Goal: Task Accomplishment & Management: Use online tool/utility

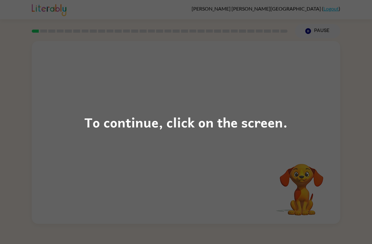
click at [337, 25] on div "To continue, click on the screen." at bounding box center [186, 122] width 372 height 244
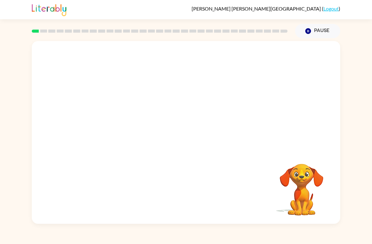
click at [331, 8] on link "Logout" at bounding box center [330, 9] width 15 height 6
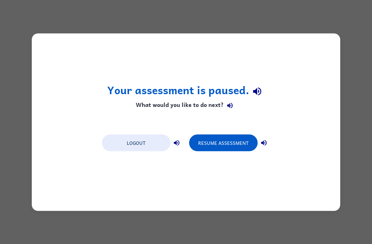
click at [223, 146] on button "Resume Assessment" at bounding box center [223, 142] width 68 height 17
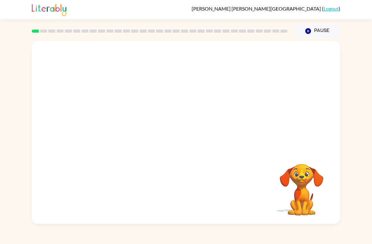
click at [338, 7] on link "Logout" at bounding box center [330, 9] width 15 height 6
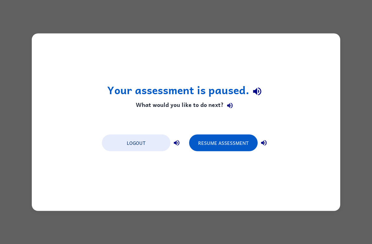
click at [147, 145] on button "Logout" at bounding box center [136, 142] width 68 height 17
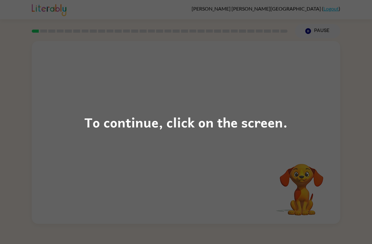
click at [44, 143] on div "To continue, click on the screen." at bounding box center [186, 122] width 372 height 244
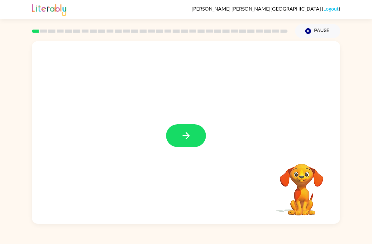
click at [189, 136] on icon "button" at bounding box center [185, 135] width 7 height 7
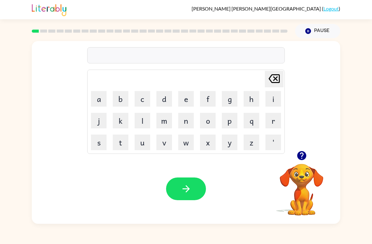
click at [100, 144] on button "s" at bounding box center [99, 143] width 16 height 16
click at [146, 142] on button "u" at bounding box center [142, 143] width 16 height 16
click at [106, 142] on button "s" at bounding box center [99, 143] width 16 height 16
click at [254, 97] on button "h" at bounding box center [251, 99] width 16 height 16
click at [184, 210] on div "Your browser must support playing .mp4 files to use Literably. Please try using…" at bounding box center [186, 189] width 308 height 70
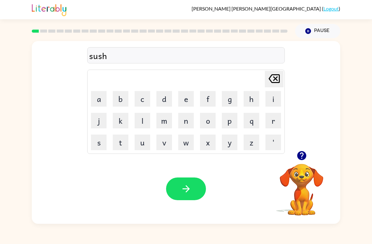
click at [190, 197] on button "button" at bounding box center [186, 189] width 40 height 23
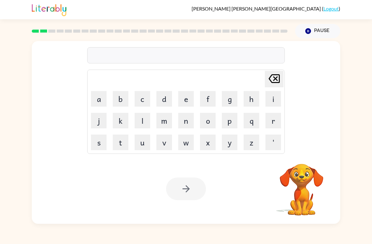
click at [57, 235] on div "Franci Castillo-Fortuny ( Logout ) Pause Pause Delete Delete last character inp…" at bounding box center [186, 122] width 372 height 244
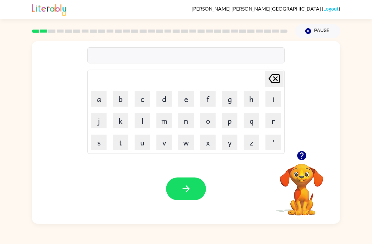
click at [294, 165] on video "Your browser must support playing .mp4 files to use Literably. Please try using…" at bounding box center [301, 185] width 62 height 62
click at [301, 158] on icon "button" at bounding box center [301, 155] width 9 height 9
click at [301, 157] on icon "button" at bounding box center [301, 155] width 9 height 9
click at [369, 114] on div "Delete Delete last character input a b c d e f g h i j k l m n o p q r s t u v …" at bounding box center [186, 131] width 372 height 186
click at [301, 158] on icon "button" at bounding box center [301, 155] width 9 height 9
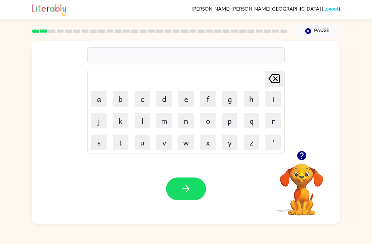
click at [97, 97] on button "a" at bounding box center [99, 99] width 16 height 16
click at [230, 123] on button "p" at bounding box center [230, 121] width 16 height 16
click at [188, 104] on button "e" at bounding box center [186, 99] width 16 height 16
click at [265, 117] on button "r" at bounding box center [273, 121] width 16 height 16
click at [276, 79] on icon "[PERSON_NAME] last character input" at bounding box center [274, 78] width 15 height 15
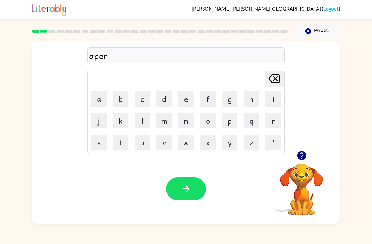
click at [276, 79] on icon at bounding box center [273, 78] width 11 height 9
click at [276, 78] on icon at bounding box center [273, 78] width 11 height 9
click at [305, 26] on button "Pause Pause" at bounding box center [317, 31] width 45 height 14
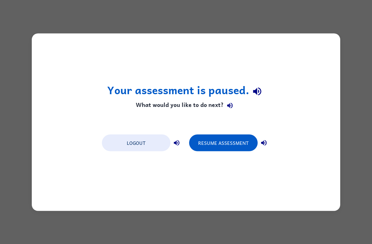
click at [131, 2] on div "Your assessment is paused. What would you like to do next? Logout Resume Assess…" at bounding box center [186, 122] width 372 height 244
click at [140, 140] on button "Logout" at bounding box center [136, 142] width 68 height 17
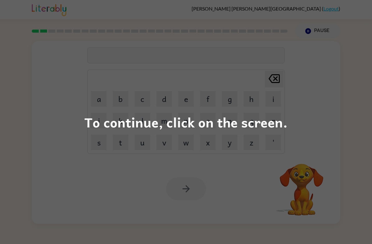
click at [308, 120] on div "To continue, click on the screen." at bounding box center [186, 122] width 372 height 244
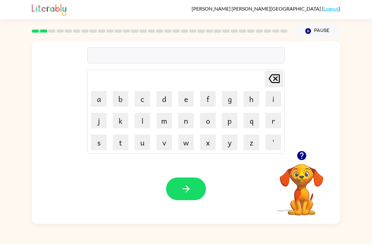
click at [182, 186] on icon "button" at bounding box center [186, 189] width 11 height 11
click at [363, 144] on div "[PERSON_NAME] last character input a b c d e f g h i j k l m n o p q r s t u v …" at bounding box center [186, 131] width 372 height 186
click at [98, 96] on button "a" at bounding box center [99, 99] width 16 height 16
click at [229, 123] on button "p" at bounding box center [230, 121] width 16 height 16
click at [185, 100] on button "e" at bounding box center [186, 99] width 16 height 16
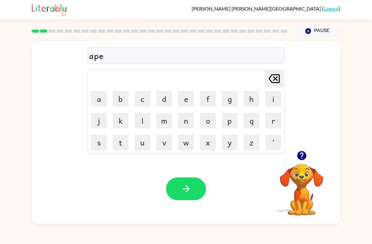
click at [270, 123] on button "r" at bounding box center [273, 121] width 16 height 16
click at [184, 101] on button "e" at bounding box center [186, 99] width 16 height 16
click at [142, 101] on button "c" at bounding box center [142, 99] width 16 height 16
click at [188, 101] on button "e" at bounding box center [186, 99] width 16 height 16
click at [187, 124] on button "n" at bounding box center [186, 121] width 16 height 16
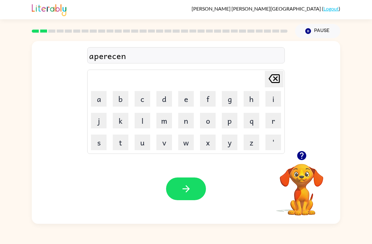
click at [146, 104] on button "c" at bounding box center [142, 99] width 16 height 16
click at [196, 192] on button "button" at bounding box center [186, 189] width 40 height 23
click at [271, 121] on button "r" at bounding box center [273, 121] width 16 height 16
click at [183, 101] on button "e" at bounding box center [186, 99] width 16 height 16
click at [106, 96] on button "a" at bounding box center [99, 99] width 16 height 16
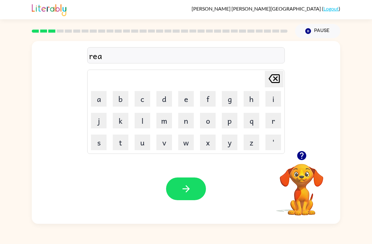
click at [145, 125] on button "l" at bounding box center [142, 121] width 16 height 16
click at [275, 98] on button "i" at bounding box center [273, 99] width 16 height 16
click at [119, 143] on button "t" at bounding box center [121, 143] width 16 height 16
click at [231, 145] on button "y" at bounding box center [230, 143] width 16 height 16
click at [191, 201] on button "button" at bounding box center [186, 189] width 40 height 23
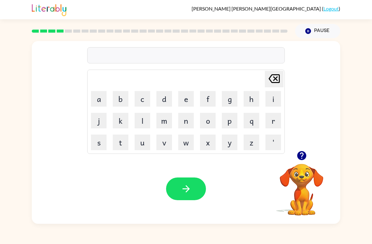
click at [146, 118] on button "l" at bounding box center [142, 121] width 16 height 16
click at [186, 100] on button "e" at bounding box center [186, 99] width 16 height 16
click at [166, 122] on button "m" at bounding box center [164, 121] width 16 height 16
click at [207, 122] on button "o" at bounding box center [208, 121] width 16 height 16
click at [188, 122] on button "n" at bounding box center [186, 121] width 16 height 16
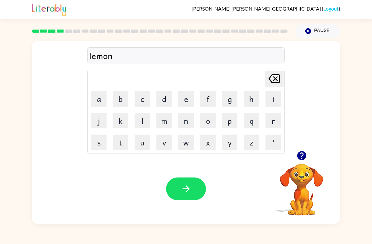
click at [100, 99] on button "a" at bounding box center [99, 99] width 16 height 16
click at [124, 144] on button "t" at bounding box center [121, 143] width 16 height 16
click at [191, 103] on button "e" at bounding box center [186, 99] width 16 height 16
click at [183, 190] on icon "button" at bounding box center [186, 189] width 11 height 11
click at [305, 156] on icon "button" at bounding box center [301, 155] width 9 height 9
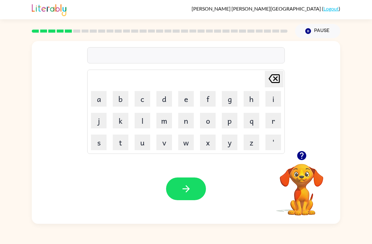
click at [162, 99] on button "d" at bounding box center [164, 99] width 16 height 16
click at [145, 138] on button "u" at bounding box center [142, 143] width 16 height 16
click at [231, 124] on button "p" at bounding box center [230, 121] width 16 height 16
click at [150, 122] on button "l" at bounding box center [142, 121] width 16 height 16
click at [269, 99] on button "i" at bounding box center [273, 99] width 16 height 16
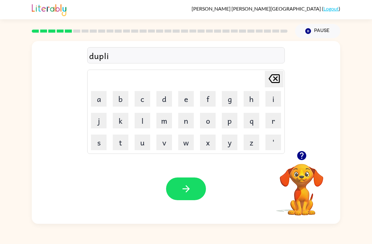
click at [142, 102] on button "c" at bounding box center [142, 99] width 16 height 16
click at [98, 100] on button "a" at bounding box center [99, 99] width 16 height 16
click at [125, 143] on button "t" at bounding box center [121, 143] width 16 height 16
click at [191, 100] on button "e" at bounding box center [186, 99] width 16 height 16
click at [178, 188] on button "button" at bounding box center [186, 189] width 40 height 23
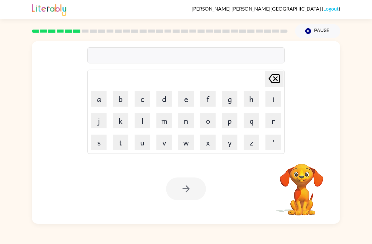
click at [162, 145] on button "v" at bounding box center [164, 143] width 16 height 16
click at [145, 100] on button "c" at bounding box center [142, 99] width 16 height 16
click at [101, 95] on button "a" at bounding box center [99, 99] width 16 height 16
click at [272, 79] on icon "[PERSON_NAME] last character input" at bounding box center [274, 78] width 15 height 15
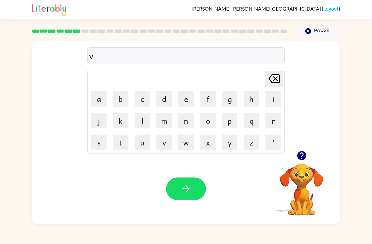
click at [100, 101] on button "a" at bounding box center [99, 99] width 16 height 16
click at [140, 100] on button "c" at bounding box center [142, 99] width 16 height 16
click at [101, 101] on button "a" at bounding box center [99, 99] width 16 height 16
click at [142, 101] on button "c" at bounding box center [142, 99] width 16 height 16
click at [273, 101] on button "i" at bounding box center [273, 99] width 16 height 16
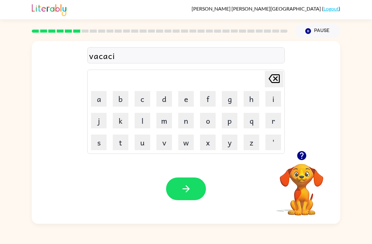
click at [213, 123] on button "o" at bounding box center [208, 121] width 16 height 16
click at [190, 124] on button "n" at bounding box center [186, 121] width 16 height 16
click at [278, 81] on icon "[PERSON_NAME] last character input" at bounding box center [274, 78] width 15 height 15
click at [277, 81] on icon "[PERSON_NAME] last character input" at bounding box center [274, 78] width 15 height 15
click at [273, 76] on icon "[PERSON_NAME] last character input" at bounding box center [274, 78] width 15 height 15
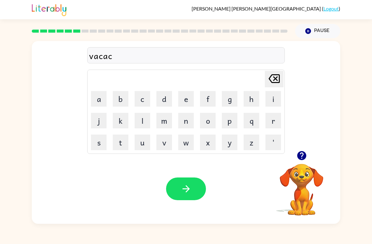
click at [273, 76] on icon "[PERSON_NAME] last character input" at bounding box center [274, 78] width 15 height 15
click at [277, 75] on icon at bounding box center [273, 78] width 11 height 9
click at [272, 73] on icon "[PERSON_NAME] last character input" at bounding box center [274, 78] width 15 height 15
click at [148, 105] on button "c" at bounding box center [142, 99] width 16 height 16
click at [270, 99] on button "i" at bounding box center [273, 99] width 16 height 16
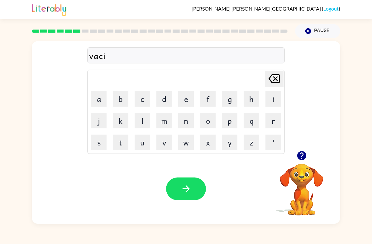
click at [206, 123] on button "o" at bounding box center [208, 121] width 16 height 16
click at [191, 119] on button "n" at bounding box center [186, 121] width 16 height 16
click at [283, 74] on button "[PERSON_NAME] last character input" at bounding box center [274, 79] width 19 height 17
click at [284, 75] on table "[PERSON_NAME] last character input a b c d e f g h i j k l m n o p q r s t u v …" at bounding box center [185, 112] width 197 height 84
click at [282, 73] on button "[PERSON_NAME] last character input" at bounding box center [274, 79] width 19 height 17
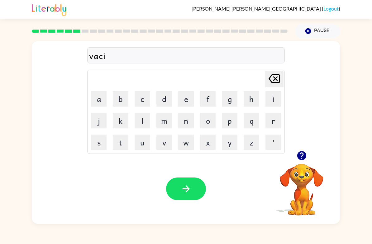
click at [282, 73] on button "[PERSON_NAME] last character input" at bounding box center [274, 79] width 19 height 17
click at [94, 97] on button "a" at bounding box center [99, 99] width 16 height 16
click at [87, 137] on div "[PERSON_NAME] Delete Delete last character input a b c d e f g h i j k l m n o …" at bounding box center [186, 96] width 308 height 110
click at [276, 104] on button "i" at bounding box center [273, 99] width 16 height 16
click at [271, 80] on icon "[PERSON_NAME] last character input" at bounding box center [274, 78] width 15 height 15
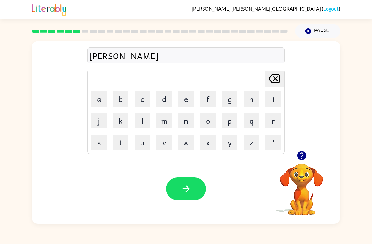
click at [270, 80] on icon "[PERSON_NAME] last character input" at bounding box center [274, 78] width 15 height 15
click at [267, 80] on icon "[PERSON_NAME] last character input" at bounding box center [274, 78] width 15 height 15
click at [149, 101] on button "c" at bounding box center [142, 99] width 16 height 16
click at [97, 99] on button "a" at bounding box center [99, 99] width 16 height 16
click at [273, 97] on button "i" at bounding box center [273, 99] width 16 height 16
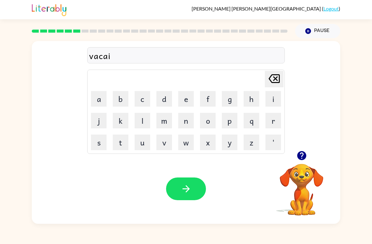
click at [203, 120] on button "o" at bounding box center [208, 121] width 16 height 16
click at [270, 77] on icon at bounding box center [273, 78] width 11 height 9
click at [272, 75] on icon at bounding box center [273, 78] width 11 height 9
click at [141, 99] on button "c" at bounding box center [142, 99] width 16 height 16
click at [272, 100] on button "i" at bounding box center [273, 99] width 16 height 16
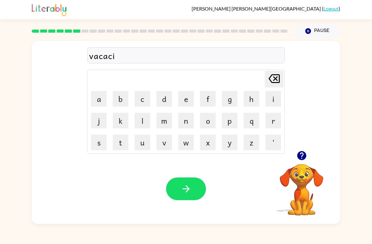
click at [205, 122] on button "o" at bounding box center [208, 121] width 16 height 16
click at [189, 127] on button "n" at bounding box center [186, 121] width 16 height 16
click at [8, 108] on div "vacacion Delete Delete last character input a b c d e f g h i j k l m n o p q r…" at bounding box center [186, 131] width 372 height 186
click at [177, 194] on button "button" at bounding box center [186, 189] width 40 height 23
click at [227, 116] on button "p" at bounding box center [230, 121] width 16 height 16
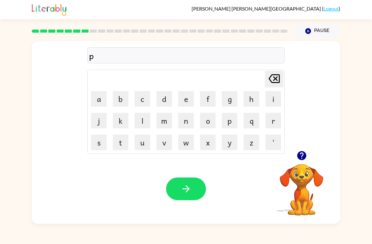
click at [145, 144] on button "u" at bounding box center [142, 143] width 16 height 16
click at [166, 97] on button "d" at bounding box center [164, 99] width 16 height 16
click at [147, 120] on button "l" at bounding box center [142, 121] width 16 height 16
click at [190, 100] on button "e" at bounding box center [186, 99] width 16 height 16
click at [180, 182] on button "button" at bounding box center [186, 189] width 40 height 23
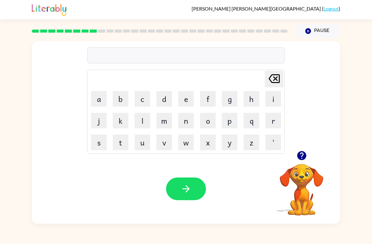
click at [223, 118] on button "p" at bounding box center [230, 121] width 16 height 16
click at [98, 99] on button "a" at bounding box center [99, 99] width 16 height 16
click at [271, 120] on button "r" at bounding box center [273, 121] width 16 height 16
click at [124, 142] on button "t" at bounding box center [121, 143] width 16 height 16
click at [270, 97] on button "i" at bounding box center [273, 99] width 16 height 16
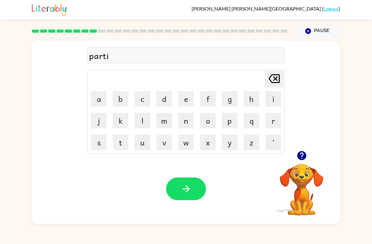
click at [146, 101] on button "c" at bounding box center [142, 99] width 16 height 16
click at [205, 122] on button "o" at bounding box center [208, 121] width 16 height 16
click at [182, 191] on icon "button" at bounding box center [186, 189] width 11 height 11
click at [272, 122] on button "r" at bounding box center [273, 121] width 16 height 16
click at [188, 97] on button "e" at bounding box center [186, 99] width 16 height 16
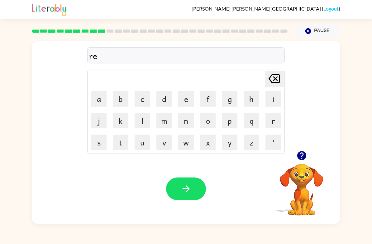
click at [143, 97] on button "c" at bounding box center [142, 99] width 16 height 16
click at [101, 104] on button "a" at bounding box center [99, 99] width 16 height 16
click at [228, 119] on button "p" at bounding box center [230, 121] width 16 height 16
click at [148, 97] on button "c" at bounding box center [142, 99] width 16 height 16
click at [271, 97] on button "i" at bounding box center [273, 99] width 16 height 16
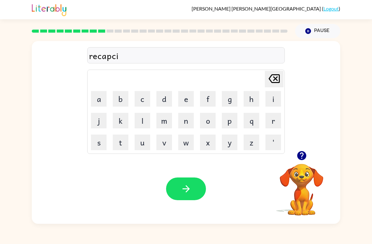
click at [229, 121] on button "p" at bounding box center [230, 121] width 16 height 16
click at [271, 80] on icon "[PERSON_NAME] last character input" at bounding box center [274, 78] width 15 height 15
click at [208, 122] on button "o" at bounding box center [208, 121] width 16 height 16
click at [275, 122] on button "r" at bounding box center [273, 121] width 16 height 16
click at [301, 157] on icon "button" at bounding box center [301, 155] width 9 height 9
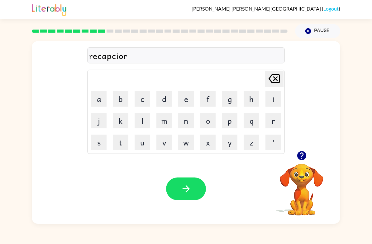
click at [270, 73] on icon "[PERSON_NAME] last character input" at bounding box center [274, 78] width 15 height 15
click at [273, 73] on icon "[PERSON_NAME] last character input" at bounding box center [274, 78] width 15 height 15
click at [273, 78] on icon "[PERSON_NAME] last character input" at bounding box center [274, 78] width 15 height 15
click at [299, 150] on button "button" at bounding box center [302, 156] width 16 height 16
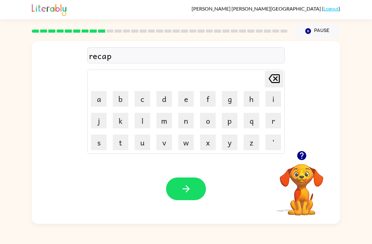
click at [269, 97] on button "i" at bounding box center [273, 99] width 16 height 16
click at [208, 120] on button "o" at bounding box center [208, 121] width 16 height 16
click at [191, 121] on button "n" at bounding box center [186, 121] width 16 height 16
click at [193, 194] on button "button" at bounding box center [186, 189] width 40 height 23
click at [230, 120] on button "p" at bounding box center [230, 121] width 16 height 16
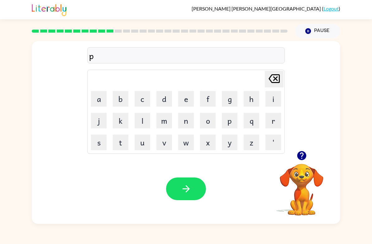
click at [267, 119] on button "r" at bounding box center [273, 121] width 16 height 16
click at [189, 99] on button "e" at bounding box center [186, 99] width 16 height 16
click at [106, 140] on button "s" at bounding box center [99, 143] width 16 height 16
click at [253, 97] on button "h" at bounding box center [251, 99] width 16 height 16
click at [209, 122] on button "o" at bounding box center [208, 121] width 16 height 16
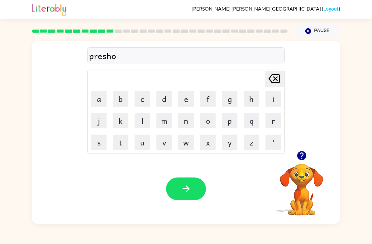
click at [209, 122] on button "o" at bounding box center [208, 121] width 16 height 16
click at [270, 78] on icon at bounding box center [273, 78] width 11 height 9
click at [269, 81] on icon "[PERSON_NAME] last character input" at bounding box center [274, 78] width 15 height 15
click at [141, 101] on button "c" at bounding box center [142, 99] width 16 height 16
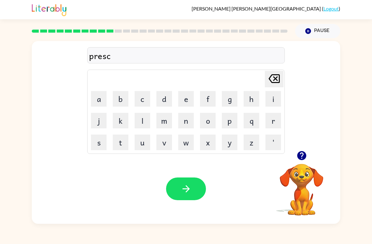
click at [252, 100] on button "h" at bounding box center [251, 99] width 16 height 16
click at [210, 121] on button "o" at bounding box center [208, 121] width 16 height 16
click at [138, 125] on button "l" at bounding box center [142, 121] width 16 height 16
click at [186, 184] on icon "button" at bounding box center [186, 189] width 11 height 11
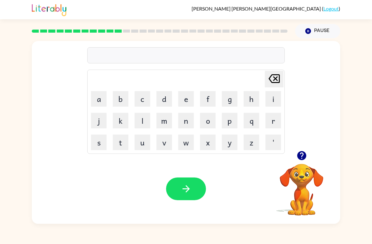
click at [145, 98] on button "c" at bounding box center [142, 99] width 16 height 16
click at [273, 120] on button "r" at bounding box center [273, 121] width 16 height 16
click at [98, 99] on button "a" at bounding box center [99, 99] width 16 height 16
click at [161, 140] on button "v" at bounding box center [164, 143] width 16 height 16
click at [186, 98] on button "e" at bounding box center [186, 99] width 16 height 16
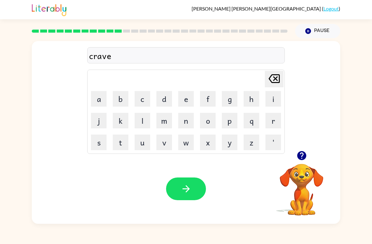
click at [183, 194] on icon "button" at bounding box center [186, 189] width 11 height 11
click at [158, 103] on button "d" at bounding box center [164, 99] width 16 height 16
click at [273, 96] on button "i" at bounding box center [273, 99] width 16 height 16
click at [140, 102] on button "c" at bounding box center [142, 99] width 16 height 16
click at [124, 144] on button "t" at bounding box center [121, 143] width 16 height 16
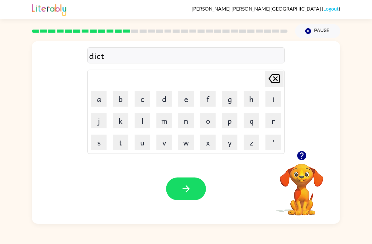
click at [101, 100] on button "a" at bounding box center [99, 99] width 16 height 16
click at [125, 143] on button "t" at bounding box center [121, 143] width 16 height 16
click at [185, 178] on button "button" at bounding box center [186, 189] width 40 height 23
click at [232, 124] on button "p" at bounding box center [230, 121] width 16 height 16
click at [100, 100] on button "a" at bounding box center [99, 99] width 16 height 16
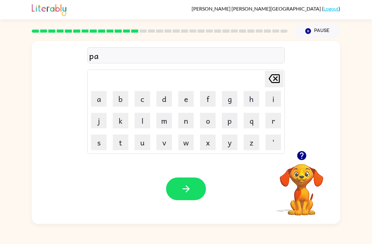
click at [232, 143] on button "y" at bounding box center [230, 143] width 16 height 16
click at [168, 118] on button "m" at bounding box center [164, 121] width 16 height 16
click at [186, 101] on button "e" at bounding box center [186, 99] width 16 height 16
click at [186, 125] on button "n" at bounding box center [186, 121] width 16 height 16
click at [113, 144] on button "t" at bounding box center [121, 143] width 16 height 16
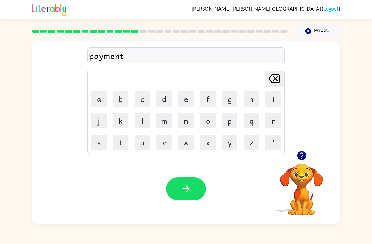
click at [187, 187] on icon "button" at bounding box center [185, 189] width 7 height 7
click at [163, 125] on button "m" at bounding box center [164, 121] width 16 height 16
click at [103, 100] on button "a" at bounding box center [99, 99] width 16 height 16
click at [231, 140] on button "y" at bounding box center [230, 143] width 16 height 16
click at [210, 125] on button "o" at bounding box center [208, 121] width 16 height 16
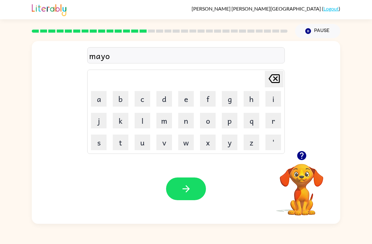
click at [206, 98] on button "f" at bounding box center [208, 99] width 16 height 16
click at [269, 78] on icon "[PERSON_NAME] last character input" at bounding box center [274, 78] width 15 height 15
click at [270, 121] on button "r" at bounding box center [273, 121] width 16 height 16
click at [186, 191] on icon "button" at bounding box center [186, 189] width 11 height 11
click at [99, 143] on button "s" at bounding box center [99, 143] width 16 height 16
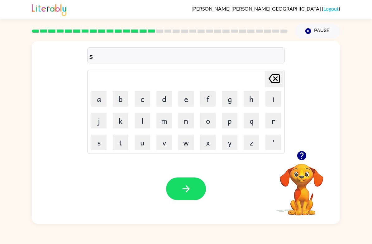
click at [231, 120] on button "p" at bounding box center [230, 121] width 16 height 16
click at [102, 102] on button "a" at bounding box center [99, 99] width 16 height 16
click at [273, 124] on button "r" at bounding box center [273, 121] width 16 height 16
click at [143, 123] on button "l" at bounding box center [142, 121] width 16 height 16
click at [119, 119] on button "k" at bounding box center [121, 121] width 16 height 16
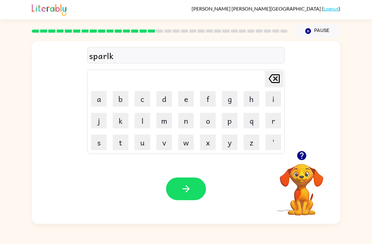
click at [188, 100] on button "e" at bounding box center [186, 99] width 16 height 16
click at [196, 196] on button "button" at bounding box center [186, 189] width 40 height 23
click at [300, 155] on icon "button" at bounding box center [301, 155] width 9 height 9
click at [228, 121] on button "p" at bounding box center [230, 121] width 16 height 16
click at [101, 101] on button "a" at bounding box center [99, 99] width 16 height 16
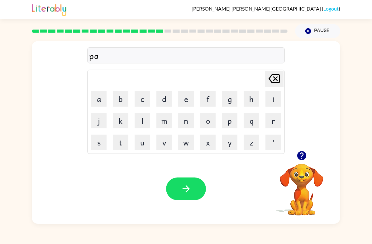
click at [141, 145] on button "u" at bounding box center [142, 143] width 16 height 16
click at [182, 119] on button "n" at bounding box center [186, 121] width 16 height 16
click at [199, 194] on button "button" at bounding box center [186, 189] width 40 height 23
click at [97, 141] on button "s" at bounding box center [99, 143] width 16 height 16
click at [231, 123] on button "p" at bounding box center [230, 121] width 16 height 16
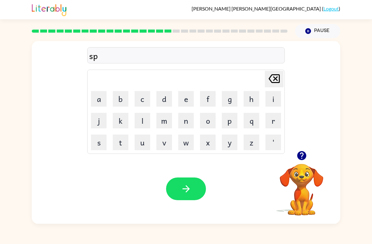
click at [182, 99] on button "e" at bounding box center [186, 99] width 16 height 16
click at [272, 79] on icon "[PERSON_NAME] last character input" at bounding box center [274, 78] width 15 height 15
click at [184, 123] on button "n" at bounding box center [186, 121] width 16 height 16
click at [274, 101] on button "i" at bounding box center [273, 99] width 16 height 16
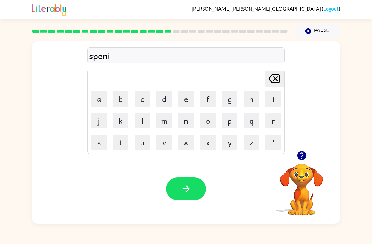
click at [184, 121] on button "n" at bounding box center [186, 121] width 16 height 16
click at [234, 100] on button "g" at bounding box center [230, 99] width 16 height 16
click at [266, 78] on button "[PERSON_NAME] last character input" at bounding box center [274, 79] width 19 height 17
click at [272, 76] on icon "[PERSON_NAME] last character input" at bounding box center [274, 78] width 15 height 15
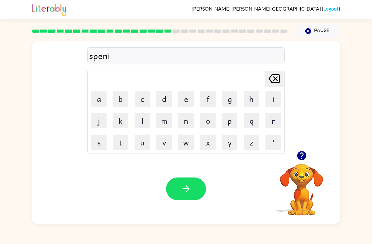
click at [271, 76] on icon at bounding box center [273, 78] width 11 height 9
click at [277, 75] on icon at bounding box center [273, 78] width 11 height 9
click at [258, 102] on button "h" at bounding box center [251, 99] width 16 height 16
click at [273, 78] on icon "[PERSON_NAME] last character input" at bounding box center [274, 78] width 15 height 15
click at [268, 97] on button "i" at bounding box center [273, 99] width 16 height 16
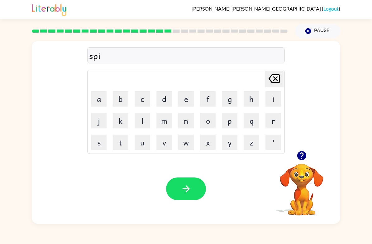
click at [186, 125] on button "n" at bounding box center [186, 121] width 16 height 16
click at [265, 99] on button "i" at bounding box center [273, 99] width 16 height 16
click at [188, 124] on button "n" at bounding box center [186, 121] width 16 height 16
click at [230, 98] on button "g" at bounding box center [230, 99] width 16 height 16
click at [200, 189] on button "button" at bounding box center [186, 189] width 40 height 23
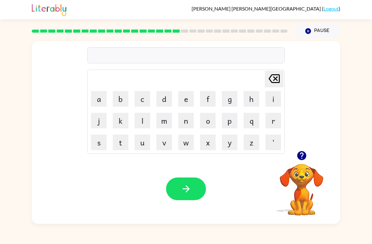
click at [234, 99] on button "g" at bounding box center [230, 99] width 16 height 16
click at [274, 121] on button "r" at bounding box center [273, 121] width 16 height 16
click at [207, 120] on button "o" at bounding box center [208, 121] width 16 height 16
click at [170, 120] on button "m" at bounding box center [164, 121] width 16 height 16
click at [231, 123] on button "p" at bounding box center [230, 121] width 16 height 16
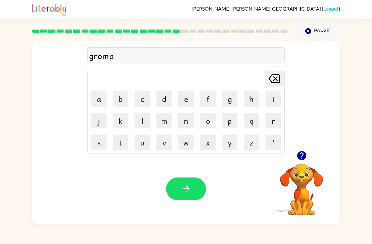
click at [269, 100] on button "i" at bounding box center [273, 99] width 16 height 16
click at [189, 101] on button "e" at bounding box center [186, 99] width 16 height 16
click at [104, 147] on button "s" at bounding box center [99, 143] width 16 height 16
click at [190, 196] on button "button" at bounding box center [186, 189] width 40 height 23
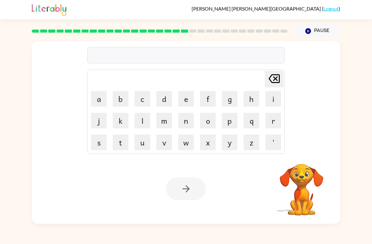
click at [271, 100] on button "i" at bounding box center [273, 99] width 16 height 16
click at [144, 100] on button "c" at bounding box center [142, 99] width 16 height 16
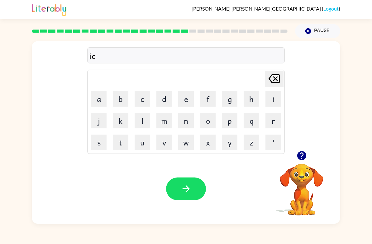
click at [273, 119] on button "r" at bounding box center [273, 121] width 16 height 16
click at [182, 98] on button "e" at bounding box center [186, 99] width 16 height 16
click at [271, 79] on icon "[PERSON_NAME] last character input" at bounding box center [274, 78] width 15 height 15
click at [271, 76] on icon "[PERSON_NAME] last character input" at bounding box center [274, 78] width 15 height 15
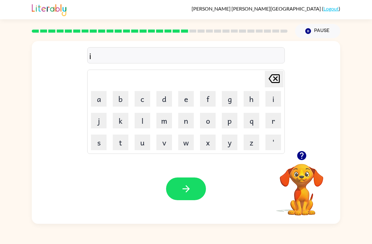
click at [270, 75] on icon "[PERSON_NAME] last character input" at bounding box center [274, 78] width 15 height 15
click at [267, 101] on button "i" at bounding box center [273, 99] width 16 height 16
click at [186, 125] on button "n" at bounding box center [186, 121] width 16 height 16
click at [147, 103] on button "c" at bounding box center [142, 99] width 16 height 16
click at [271, 121] on button "r" at bounding box center [273, 121] width 16 height 16
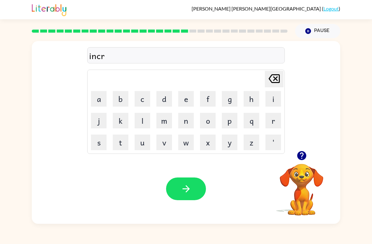
click at [186, 101] on button "e" at bounding box center [186, 99] width 16 height 16
click at [160, 102] on button "d" at bounding box center [164, 99] width 16 height 16
click at [99, 106] on button "a" at bounding box center [99, 99] width 16 height 16
click at [118, 105] on button "b" at bounding box center [121, 99] width 16 height 16
click at [137, 121] on button "l" at bounding box center [142, 121] width 16 height 16
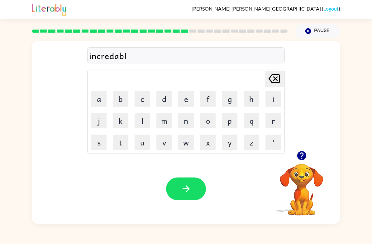
click at [187, 99] on button "e" at bounding box center [186, 99] width 16 height 16
click at [187, 186] on icon "button" at bounding box center [186, 189] width 11 height 11
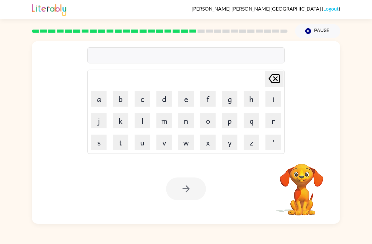
click at [141, 119] on button "l" at bounding box center [142, 121] width 16 height 16
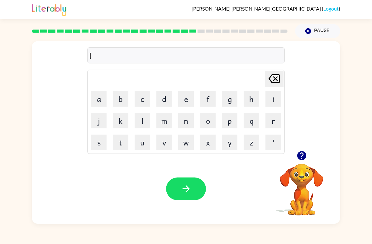
click at [271, 97] on button "i" at bounding box center [273, 99] width 16 height 16
click at [102, 138] on button "s" at bounding box center [99, 143] width 16 height 16
click at [184, 100] on button "e" at bounding box center [186, 99] width 16 height 16
click at [189, 119] on button "n" at bounding box center [186, 121] width 16 height 16
click at [270, 79] on icon "[PERSON_NAME] last character input" at bounding box center [274, 78] width 15 height 15
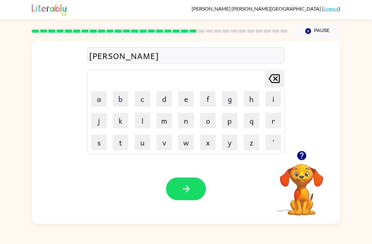
click at [185, 121] on button "n" at bounding box center [186, 121] width 16 height 16
click at [126, 142] on button "t" at bounding box center [121, 143] width 16 height 16
click at [269, 76] on icon "[PERSON_NAME] last character input" at bounding box center [274, 78] width 15 height 15
click at [300, 150] on button "button" at bounding box center [302, 156] width 16 height 16
click at [173, 182] on button "button" at bounding box center [186, 189] width 40 height 23
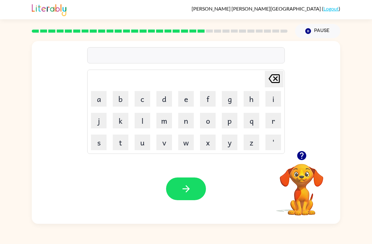
click at [162, 98] on button "d" at bounding box center [164, 99] width 16 height 16
click at [213, 119] on button "o" at bounding box center [208, 121] width 16 height 16
click at [168, 123] on button "m" at bounding box center [164, 121] width 16 height 16
click at [266, 97] on button "i" at bounding box center [273, 99] width 16 height 16
click at [187, 119] on button "n" at bounding box center [186, 121] width 16 height 16
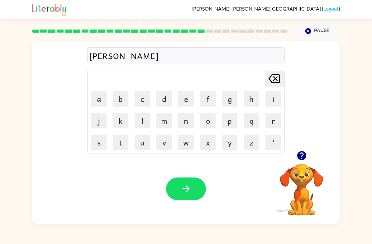
click at [95, 101] on button "a" at bounding box center [99, 99] width 16 height 16
click at [122, 139] on button "t" at bounding box center [121, 143] width 16 height 16
click at [183, 102] on button "e" at bounding box center [186, 99] width 16 height 16
click at [182, 182] on button "button" at bounding box center [186, 189] width 40 height 23
click at [104, 144] on button "s" at bounding box center [99, 143] width 16 height 16
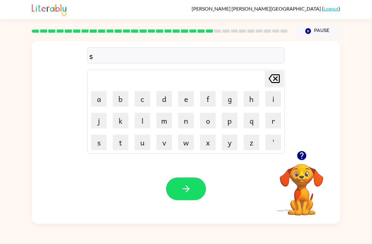
click at [139, 142] on button "u" at bounding box center [142, 143] width 16 height 16
click at [100, 140] on button "s" at bounding box center [99, 143] width 16 height 16
click at [123, 144] on button "t" at bounding box center [121, 143] width 16 height 16
click at [99, 101] on button "a" at bounding box center [99, 99] width 16 height 16
click at [270, 98] on button "i" at bounding box center [273, 99] width 16 height 16
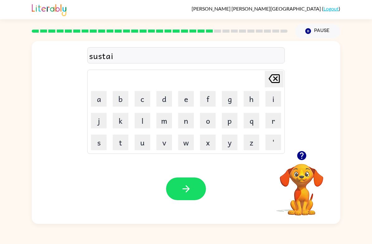
click at [186, 126] on button "n" at bounding box center [186, 121] width 16 height 16
click at [196, 191] on button "button" at bounding box center [186, 189] width 40 height 23
click at [184, 143] on button "w" at bounding box center [186, 143] width 16 height 16
click at [207, 121] on button "o" at bounding box center [208, 121] width 16 height 16
click at [274, 119] on button "r" at bounding box center [273, 121] width 16 height 16
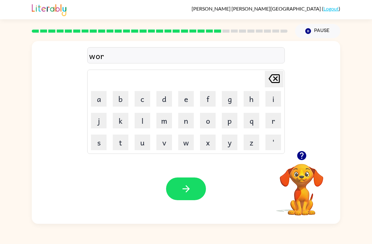
click at [169, 100] on button "d" at bounding box center [164, 99] width 16 height 16
click at [236, 144] on button "y" at bounding box center [230, 143] width 16 height 16
click at [185, 199] on button "button" at bounding box center [186, 189] width 40 height 23
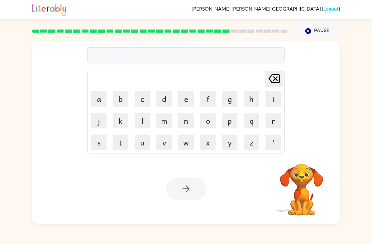
click at [272, 121] on button "r" at bounding box center [273, 121] width 16 height 16
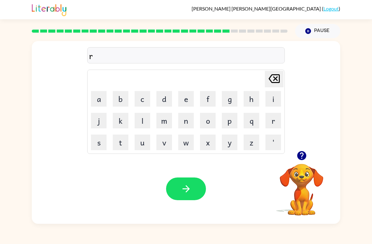
click at [186, 101] on button "e" at bounding box center [186, 99] width 16 height 16
click at [144, 122] on button "l" at bounding box center [142, 121] width 16 height 16
click at [97, 105] on button "a" at bounding box center [99, 99] width 16 height 16
click at [165, 103] on button "d" at bounding box center [164, 99] width 16 height 16
click at [182, 105] on button "e" at bounding box center [186, 99] width 16 height 16
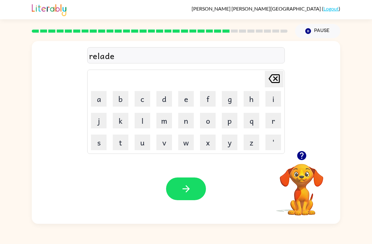
click at [126, 143] on button "t" at bounding box center [121, 143] width 16 height 16
click at [185, 105] on button "e" at bounding box center [186, 99] width 16 height 16
click at [275, 80] on icon "[PERSON_NAME] last character input" at bounding box center [274, 78] width 15 height 15
click at [276, 80] on icon "[PERSON_NAME] last character input" at bounding box center [274, 78] width 15 height 15
click at [274, 85] on icon "[PERSON_NAME] last character input" at bounding box center [274, 78] width 15 height 15
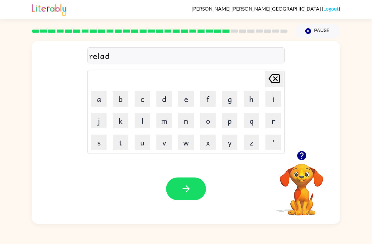
click at [275, 81] on icon "[PERSON_NAME] last character input" at bounding box center [274, 78] width 15 height 15
click at [164, 102] on button "d" at bounding box center [164, 99] width 16 height 16
click at [97, 104] on button "a" at bounding box center [99, 99] width 16 height 16
click at [123, 145] on button "t" at bounding box center [121, 143] width 16 height 16
click at [190, 104] on button "e" at bounding box center [186, 99] width 16 height 16
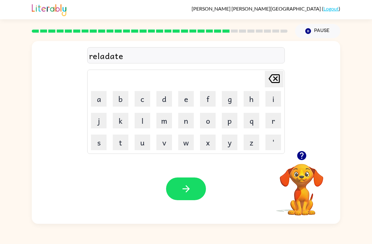
click at [196, 194] on button "button" at bounding box center [186, 189] width 40 height 23
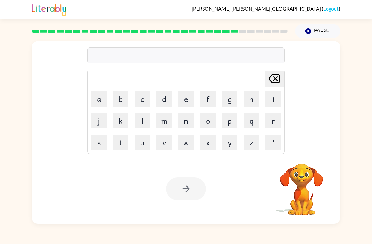
click at [123, 121] on button "k" at bounding box center [121, 121] width 16 height 16
click at [271, 104] on button "i" at bounding box center [273, 99] width 16 height 16
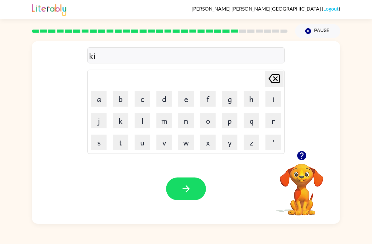
click at [119, 143] on button "t" at bounding box center [121, 143] width 16 height 16
click at [187, 96] on button "e" at bounding box center [186, 99] width 16 height 16
click at [188, 120] on button "n" at bounding box center [186, 121] width 16 height 16
click at [196, 200] on button "button" at bounding box center [186, 189] width 40 height 23
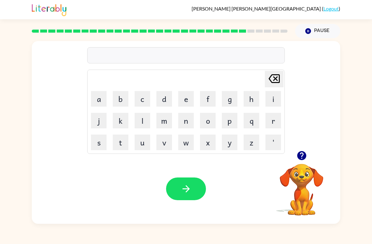
click at [170, 101] on button "d" at bounding box center [164, 99] width 16 height 16
click at [188, 100] on button "e" at bounding box center [186, 99] width 16 height 16
click at [233, 122] on button "p" at bounding box center [230, 121] width 16 height 16
click at [99, 96] on button "a" at bounding box center [99, 99] width 16 height 16
click at [269, 118] on button "r" at bounding box center [273, 121] width 16 height 16
